Goal: Check status

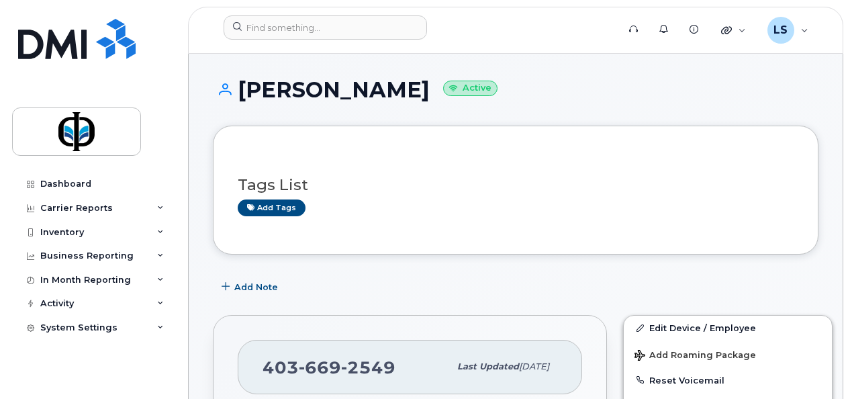
scroll to position [175, 0]
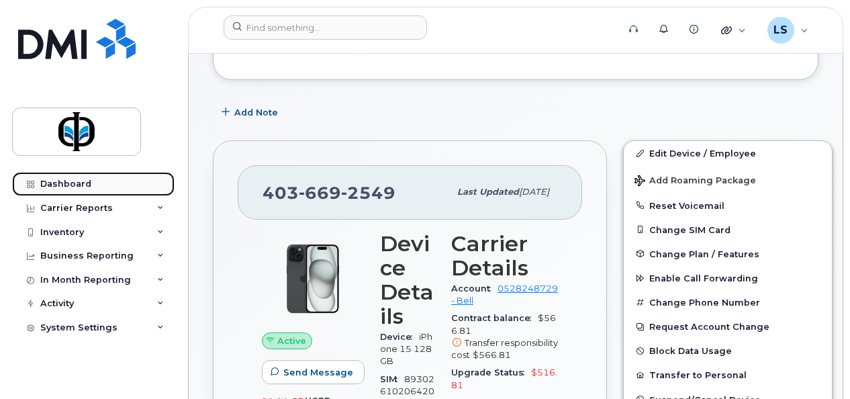
click at [81, 187] on div "Dashboard" at bounding box center [65, 184] width 51 height 11
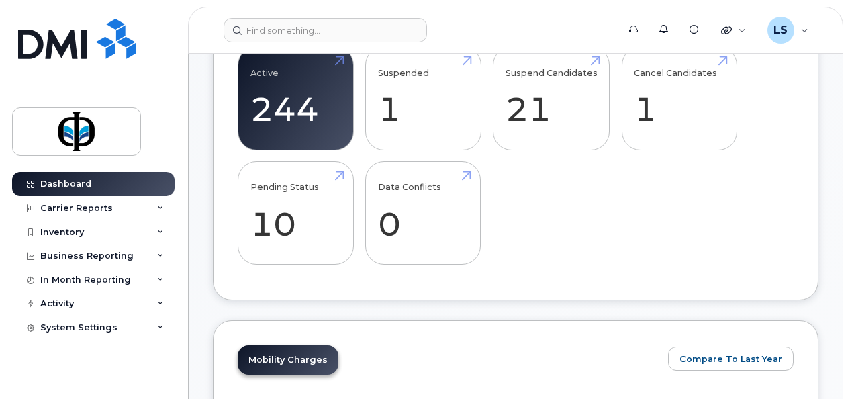
scroll to position [475, 0]
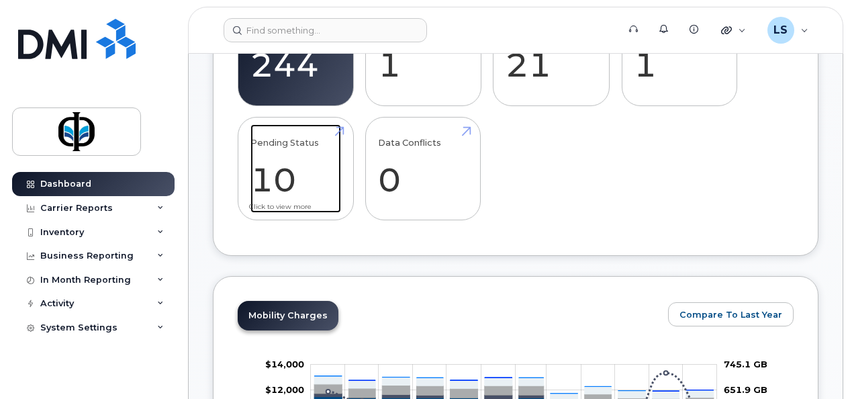
click at [322, 179] on link "Pending Status 10" at bounding box center [295, 168] width 91 height 89
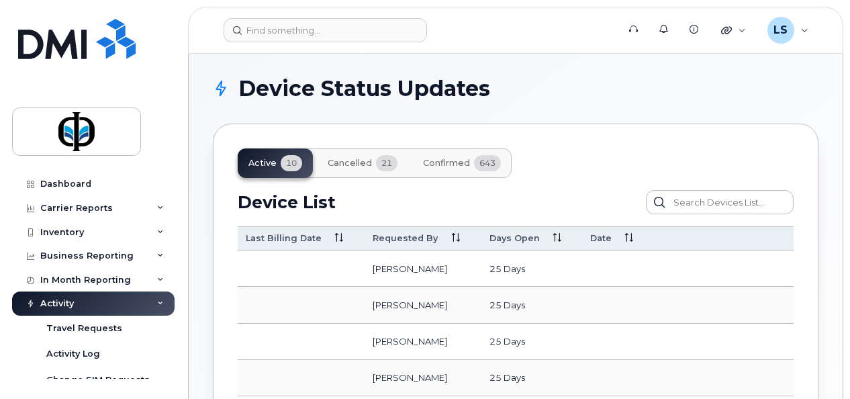
scroll to position [11, 0]
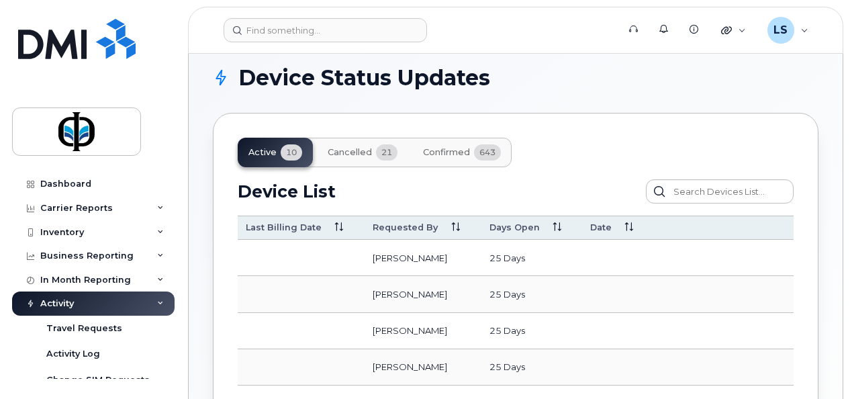
click at [353, 153] on span "Cancelled" at bounding box center [350, 152] width 44 height 11
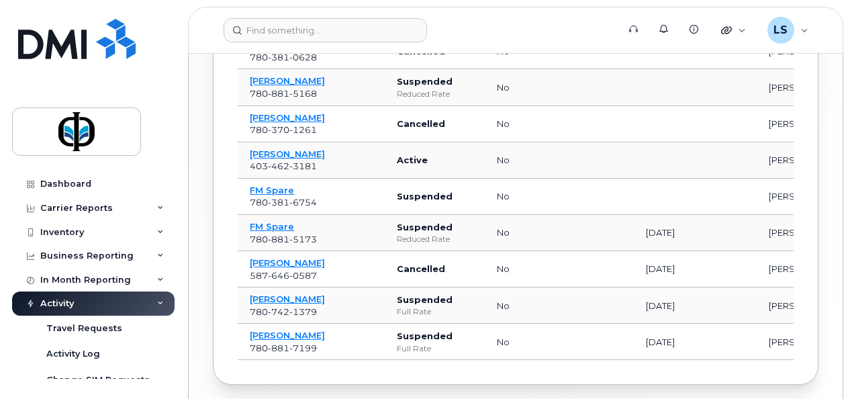
scroll to position [704, 0]
